Goal: Information Seeking & Learning: Learn about a topic

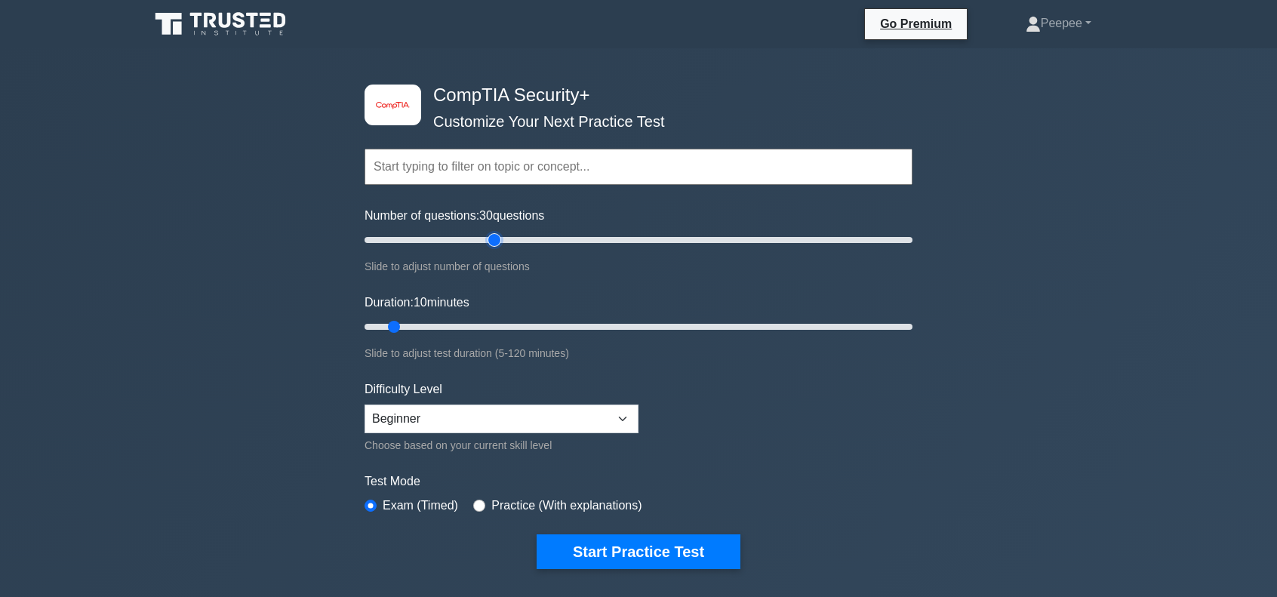
drag, startPoint x: 391, startPoint y: 239, endPoint x: 495, endPoint y: 231, distance: 104.5
click at [495, 231] on input "Number of questions: 30 questions" at bounding box center [639, 240] width 548 height 18
drag, startPoint x: 495, startPoint y: 244, endPoint x: 578, endPoint y: 245, distance: 82.3
type input "80"
click at [578, 245] on input "Number of questions: 80 questions" at bounding box center [639, 240] width 548 height 18
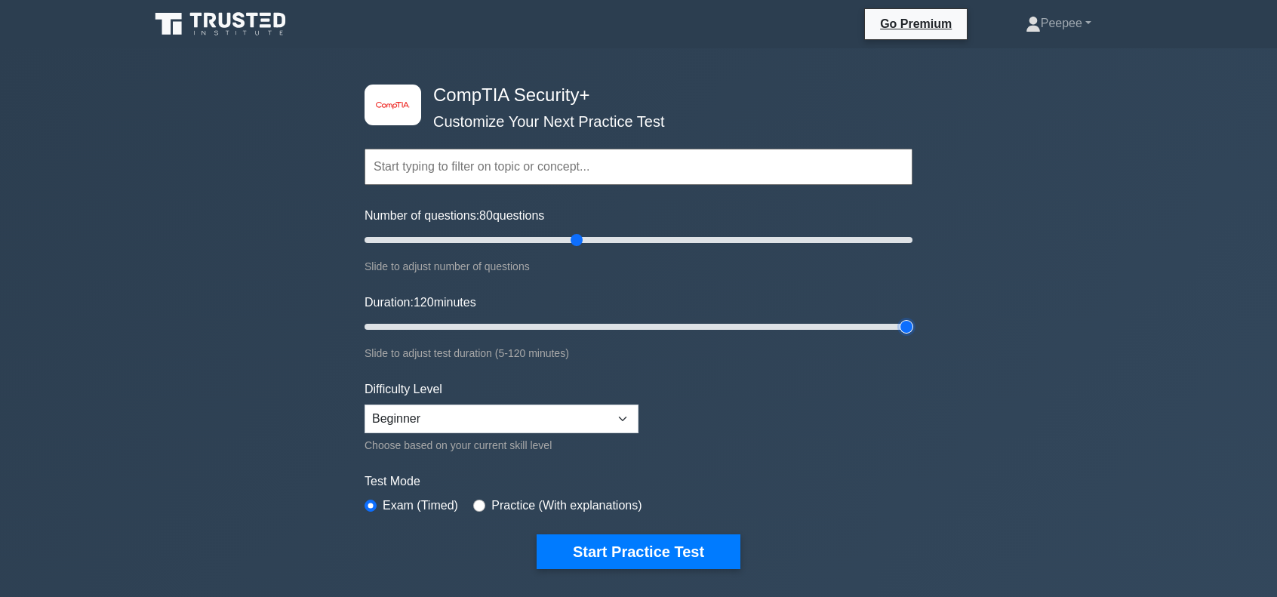
drag, startPoint x: 395, startPoint y: 325, endPoint x: 958, endPoint y: 353, distance: 563.9
type input "120"
click at [913, 336] on input "Duration: 120 minutes" at bounding box center [639, 327] width 548 height 18
click at [616, 424] on select "Beginner Intermediate Expert" at bounding box center [502, 419] width 274 height 29
select select "expert"
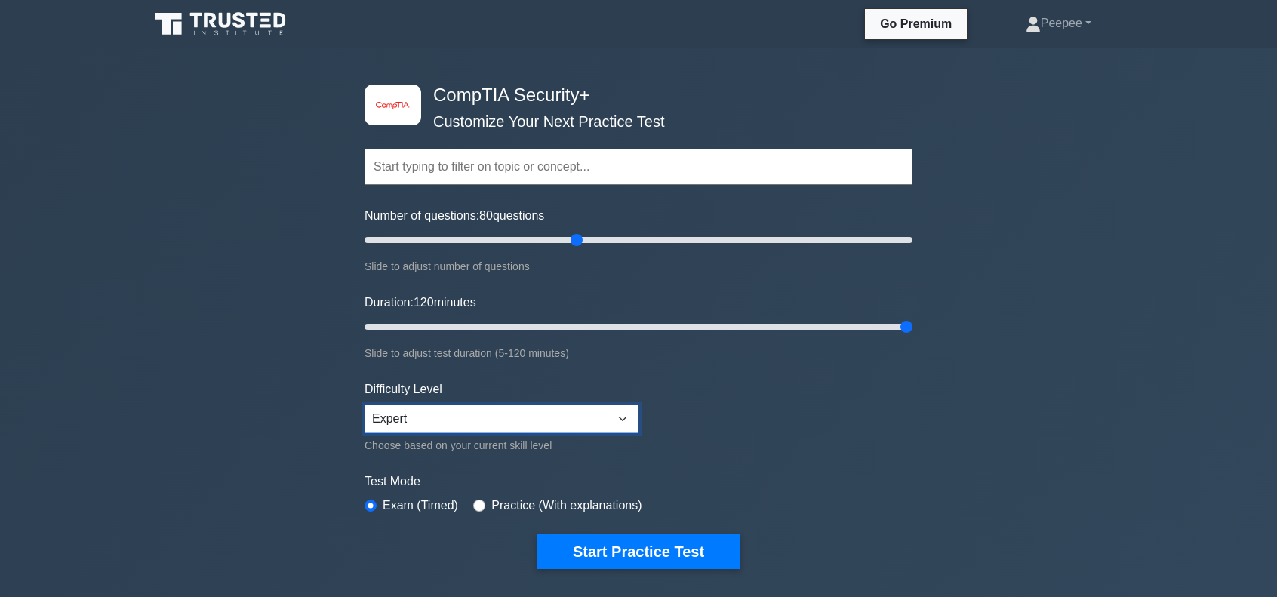
click at [365, 405] on select "Beginner Intermediate Expert" at bounding box center [502, 419] width 274 height 29
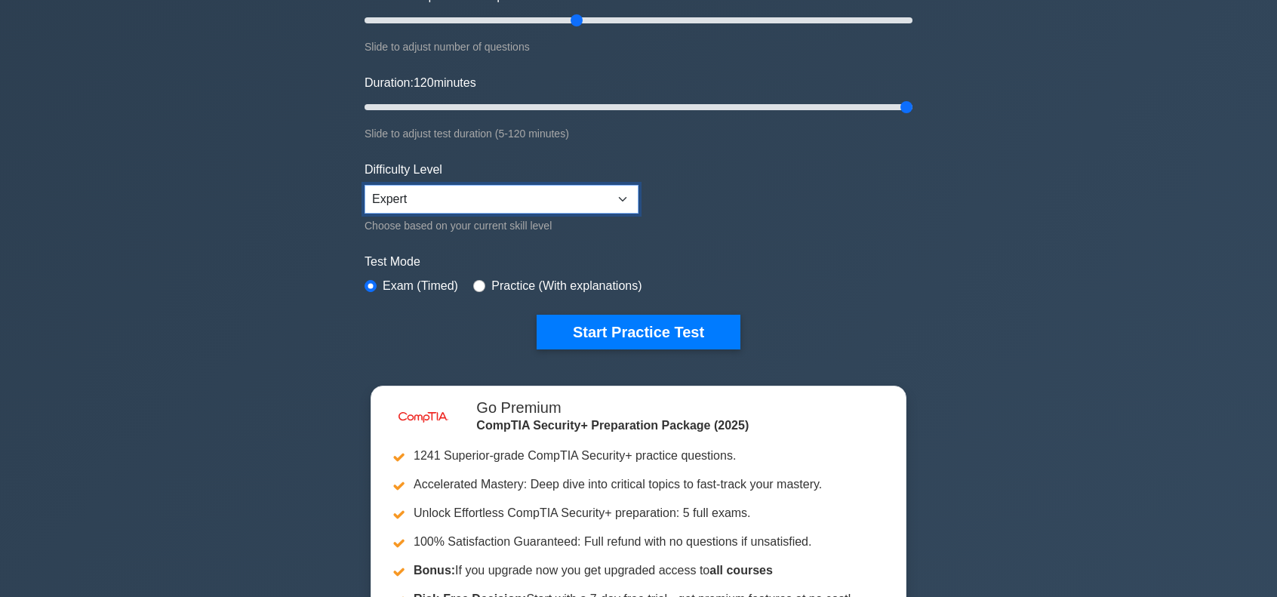
scroll to position [227, 0]
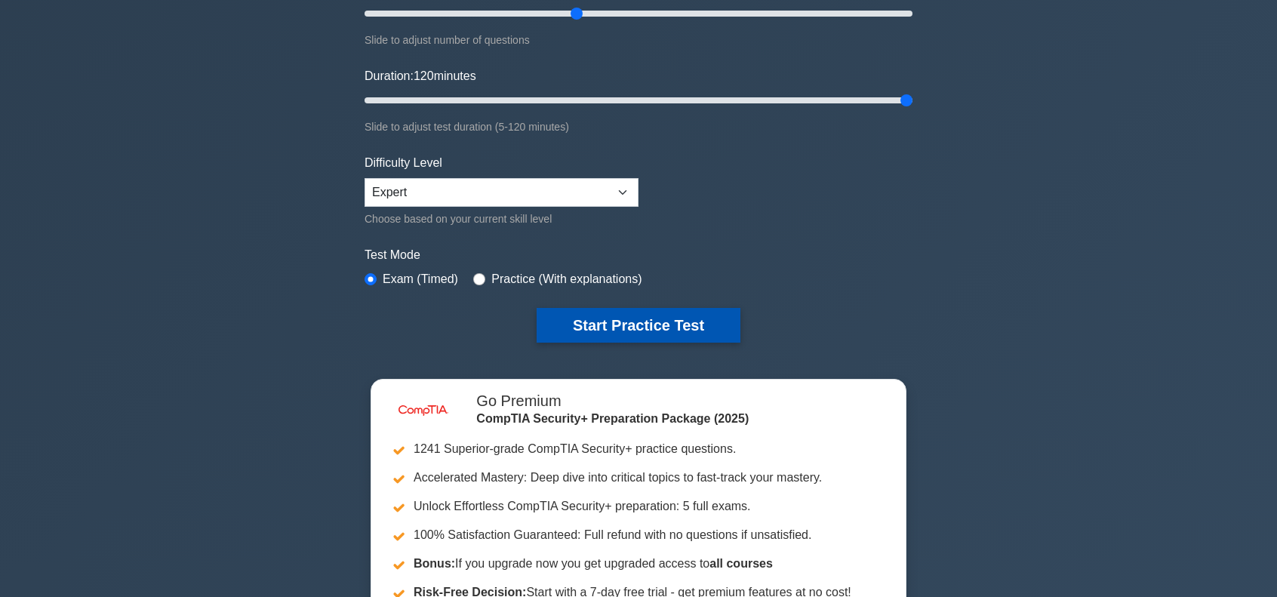
click at [664, 331] on button "Start Practice Test" at bounding box center [639, 325] width 204 height 35
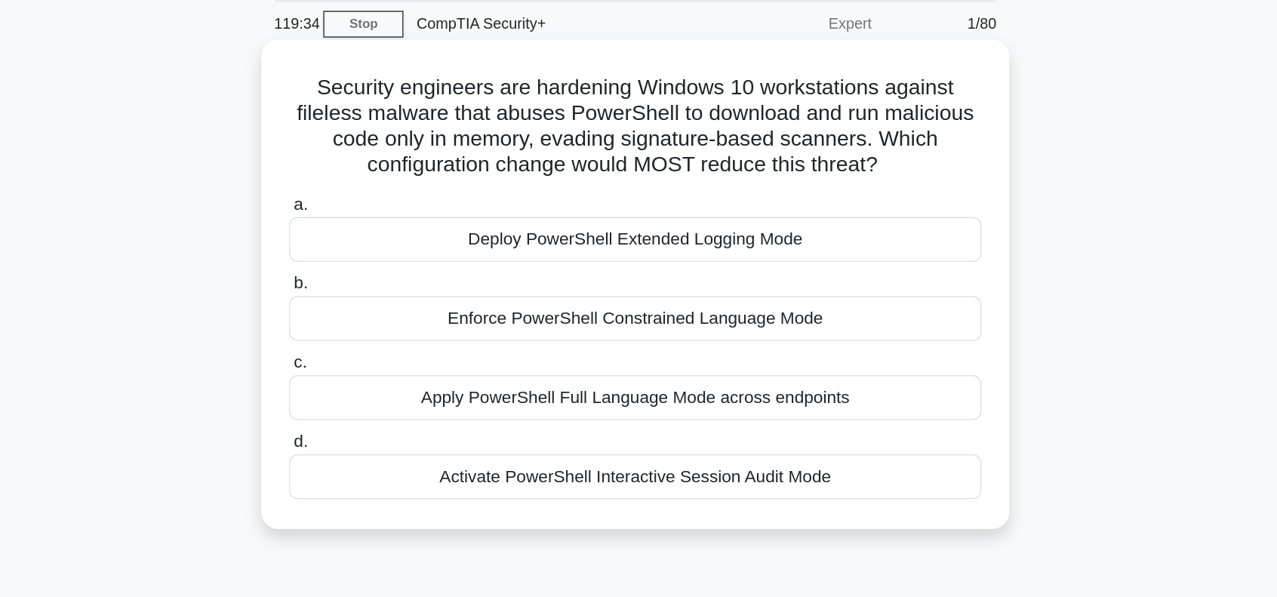
click at [688, 400] on div "Activate PowerShell Interactive Session Audit Mode" at bounding box center [638, 394] width 489 height 32
click at [394, 374] on input "d. Activate PowerShell Interactive Session Audit Mode" at bounding box center [394, 369] width 0 height 10
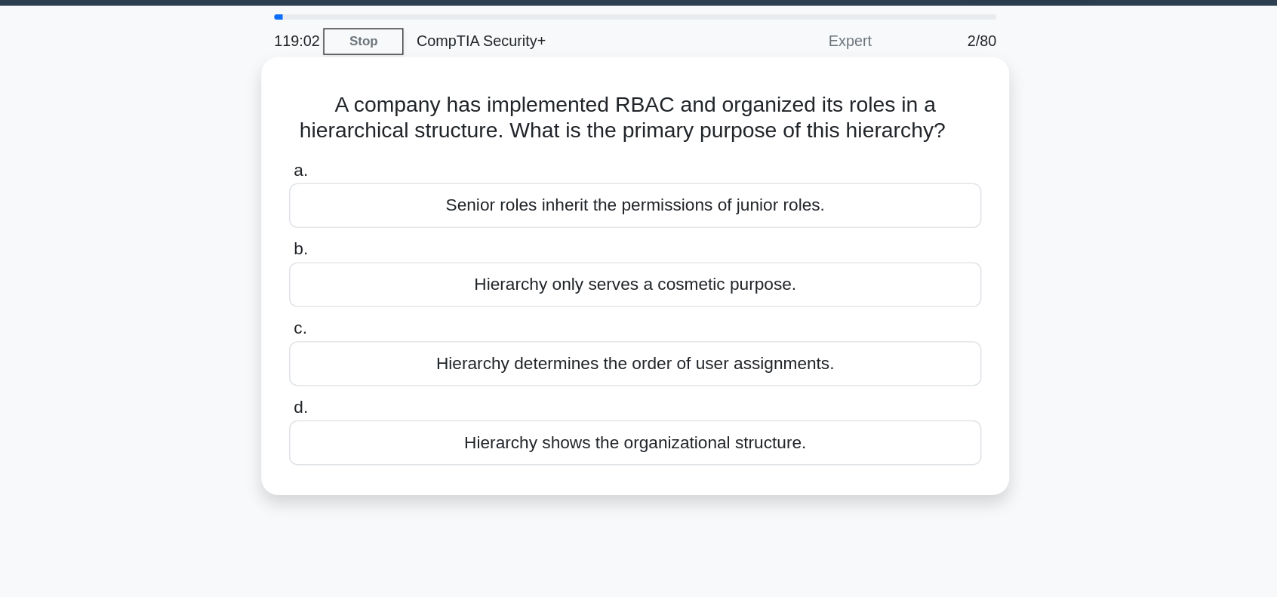
click at [686, 199] on div "Senior roles inherit the permissions of junior roles." at bounding box center [638, 190] width 489 height 32
click at [394, 170] on input "a. Senior roles inherit the permissions of junior roles." at bounding box center [394, 165] width 0 height 10
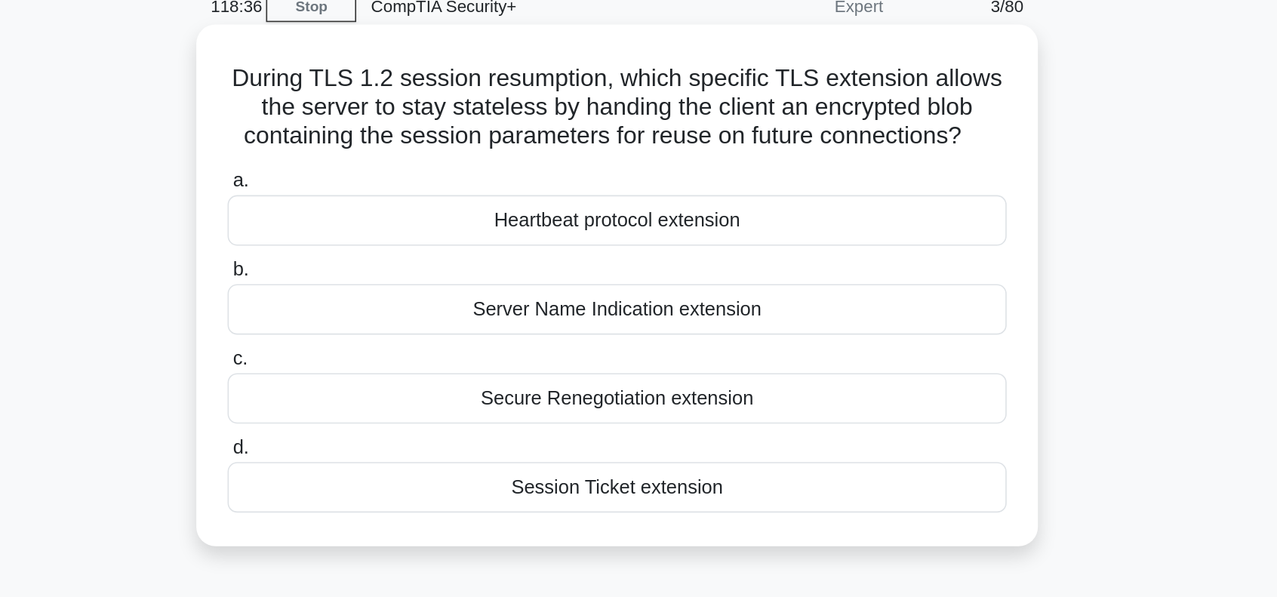
click at [691, 325] on div "Secure Renegotiation extension" at bounding box center [638, 320] width 489 height 32
click at [394, 300] on input "c. Secure Renegotiation extension" at bounding box center [394, 295] width 0 height 10
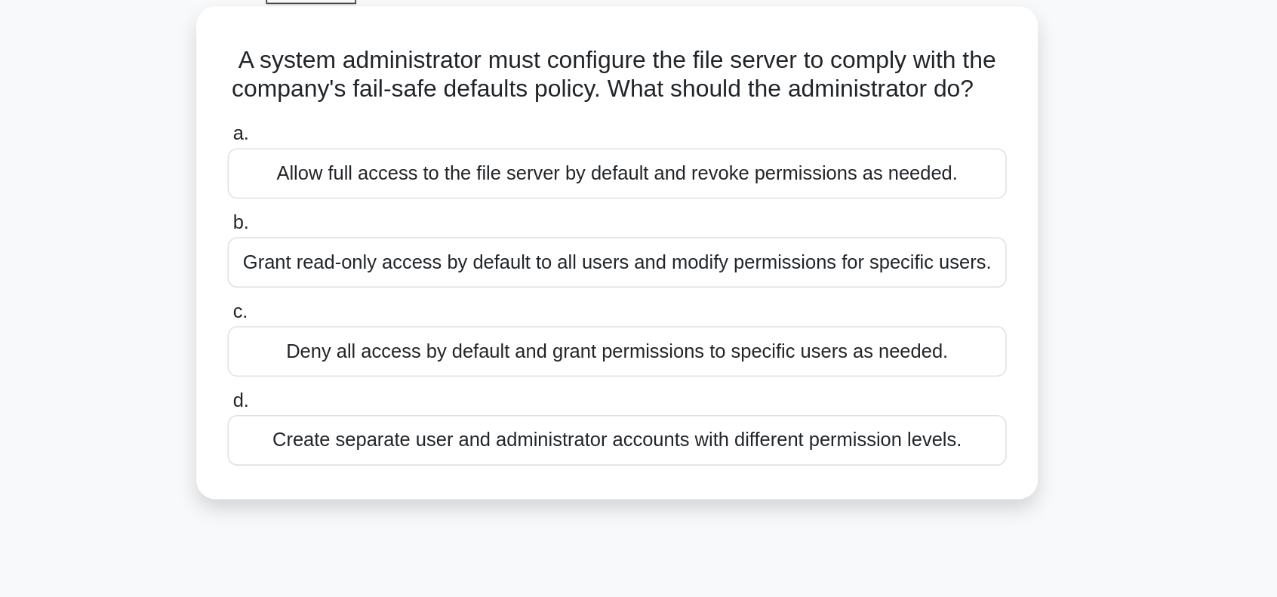
click at [737, 373] on div "Create separate user and administrator accounts with different permission level…" at bounding box center [638, 357] width 489 height 32
click at [394, 337] on input "d. Create separate user and administrator accounts with different permission le…" at bounding box center [394, 333] width 0 height 10
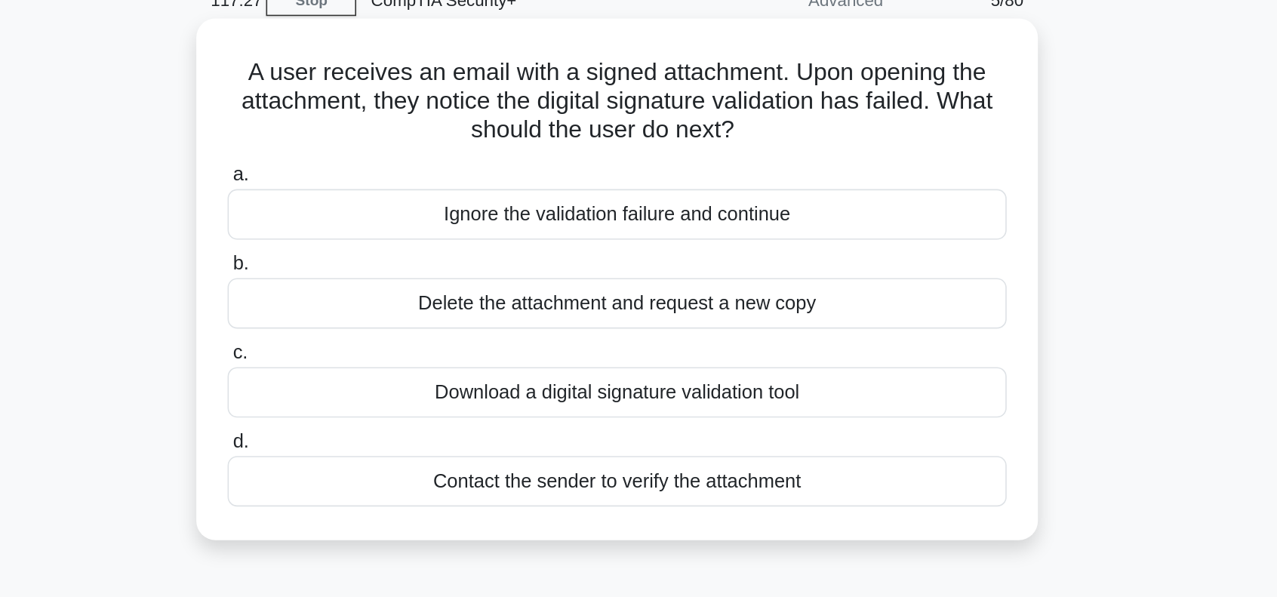
click at [743, 380] on div "Contact the sender to verify the attachment" at bounding box center [638, 375] width 489 height 32
click at [394, 356] on input "d. Contact the sender to verify the attachment" at bounding box center [394, 351] width 0 height 10
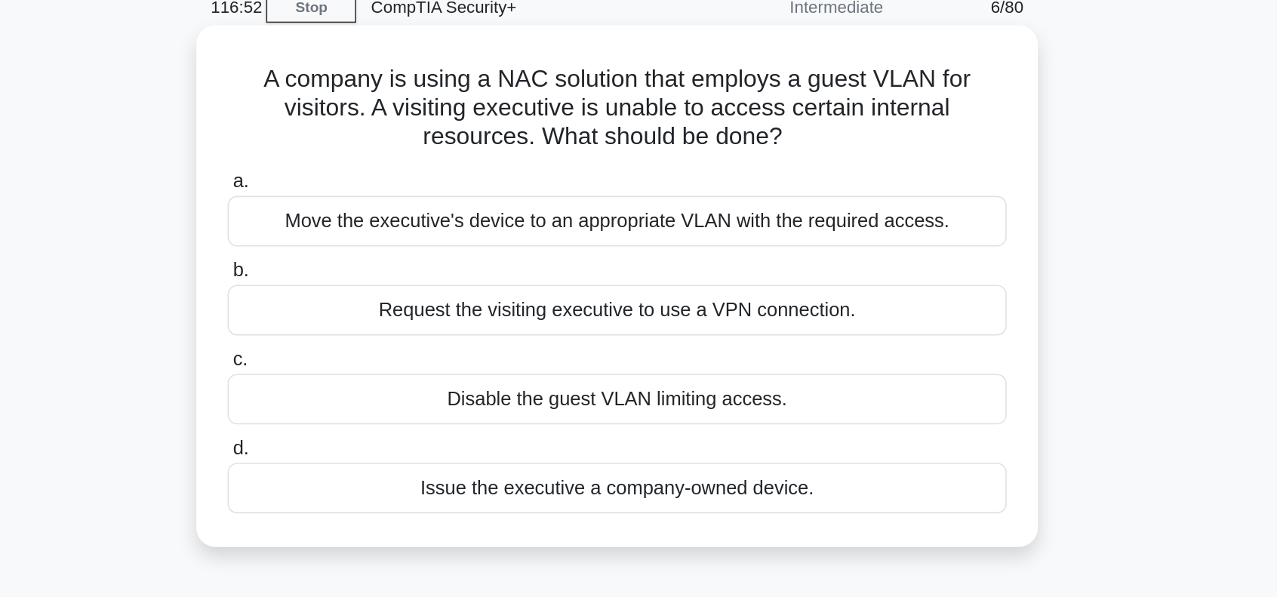
click at [809, 216] on div "Move the executive's device to an appropriate VLAN with the required access." at bounding box center [638, 208] width 489 height 32
click at [394, 188] on input "a. Move the executive's device to an appropriate VLAN with the required access." at bounding box center [394, 183] width 0 height 10
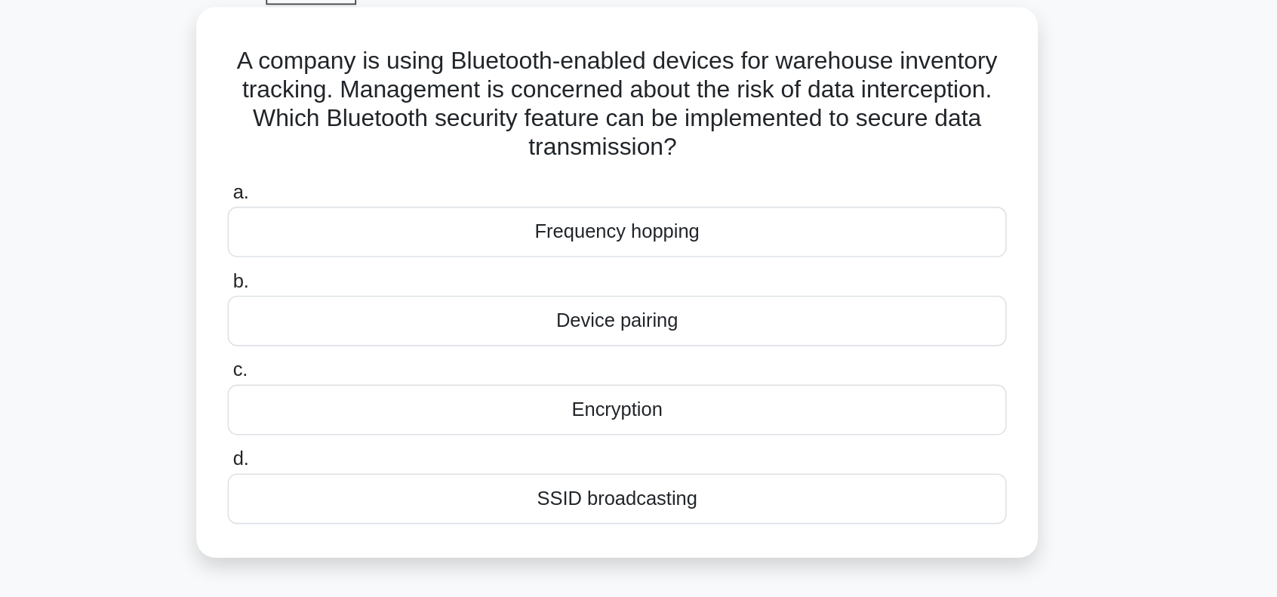
click at [757, 334] on div "Encryption" at bounding box center [638, 338] width 489 height 32
click at [394, 318] on input "c. Encryption" at bounding box center [394, 313] width 0 height 10
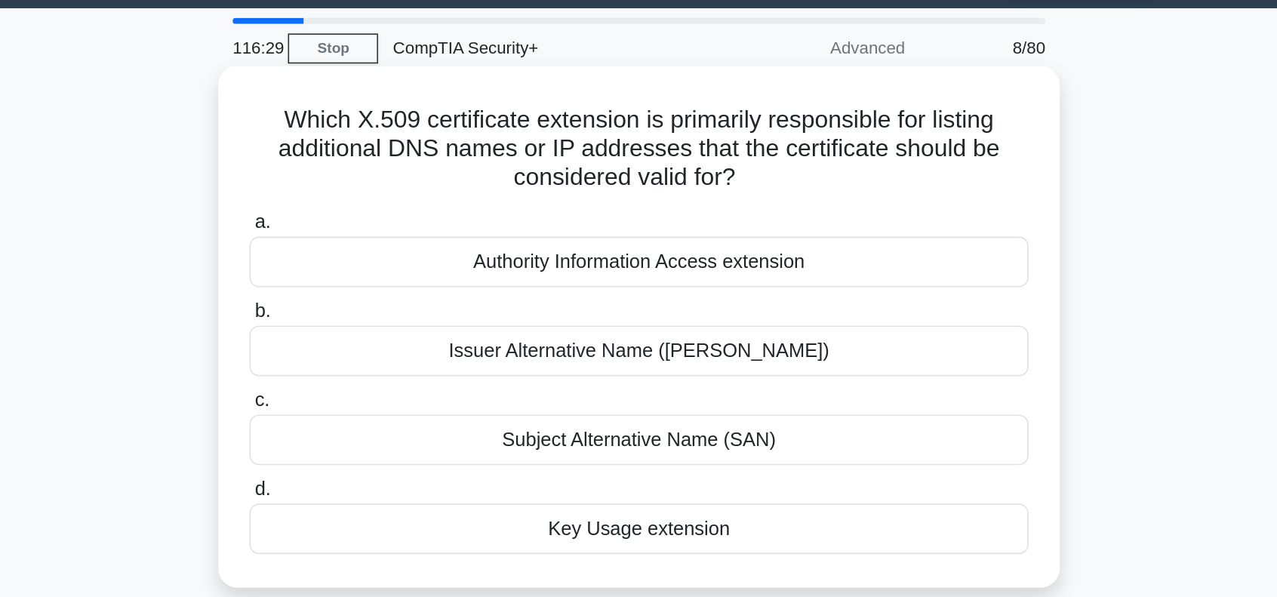
click at [748, 321] on div "Subject Alternative Name (SAN)" at bounding box center [638, 320] width 489 height 32
click at [394, 300] on input "c. Subject Alternative Name (SAN)" at bounding box center [394, 295] width 0 height 10
